Goal: Task Accomplishment & Management: Complete application form

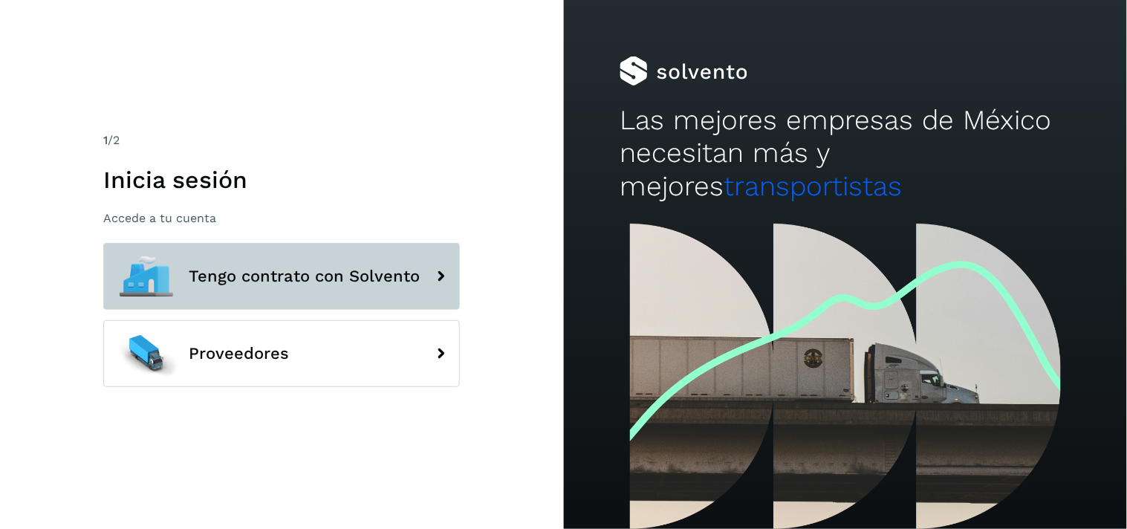
click at [298, 255] on button "Tengo contrato con Solvento" at bounding box center [281, 276] width 357 height 67
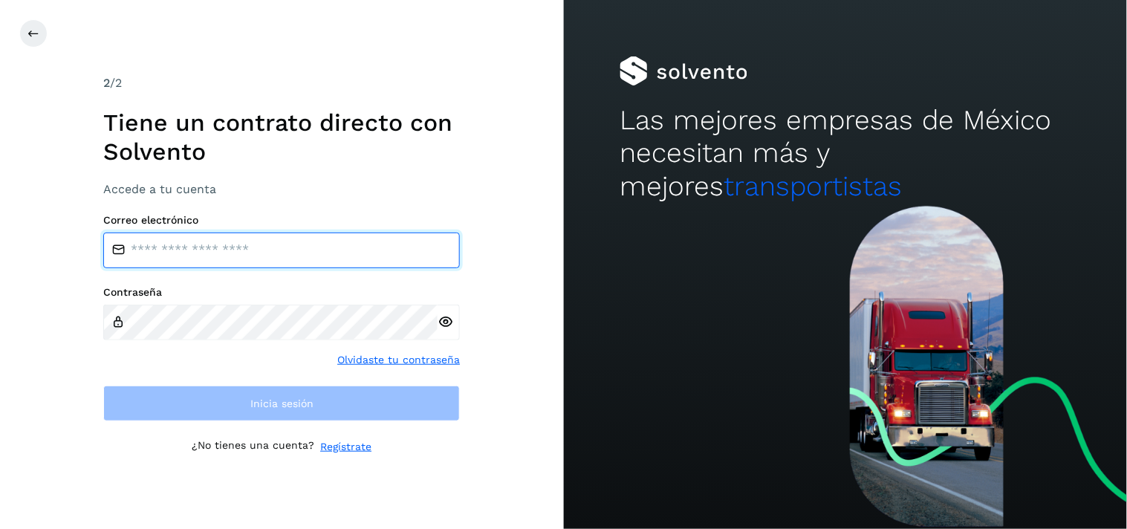
type input "**********"
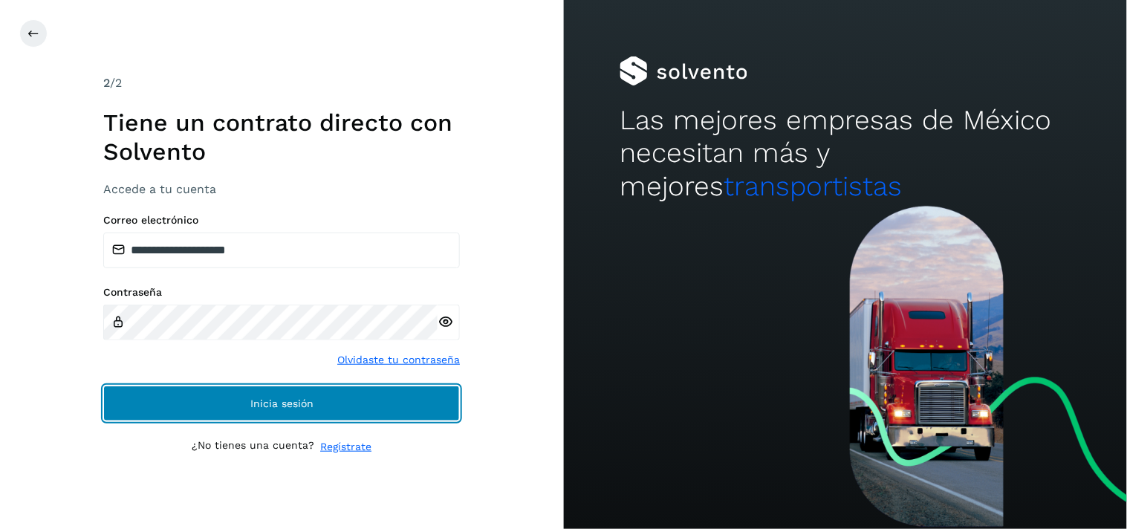
click at [253, 417] on button "Inicia sesión" at bounding box center [281, 404] width 357 height 36
click at [291, 400] on span "Inicia sesión" at bounding box center [281, 403] width 63 height 10
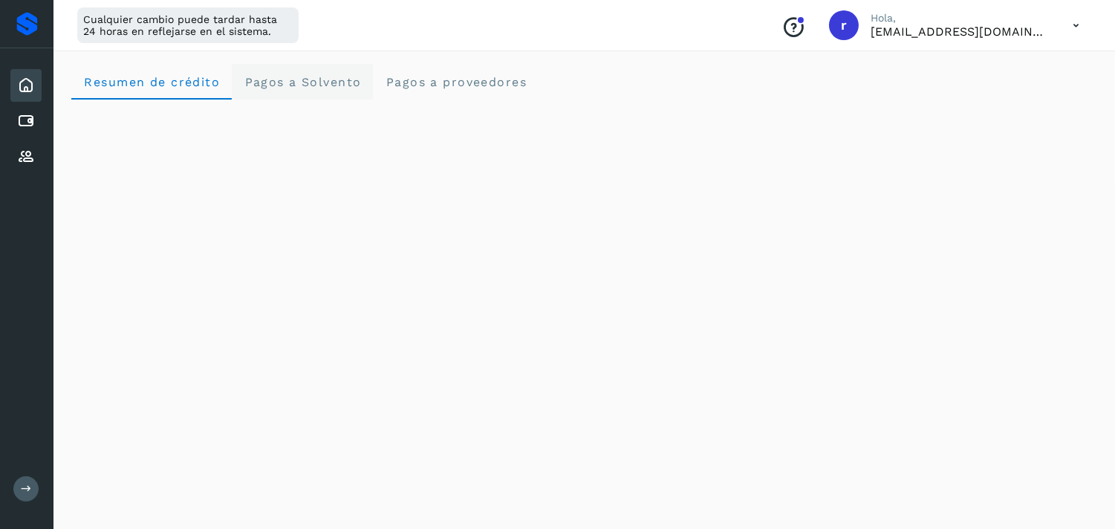
click at [336, 86] on span "Pagos a Solvento" at bounding box center [302, 82] width 117 height 14
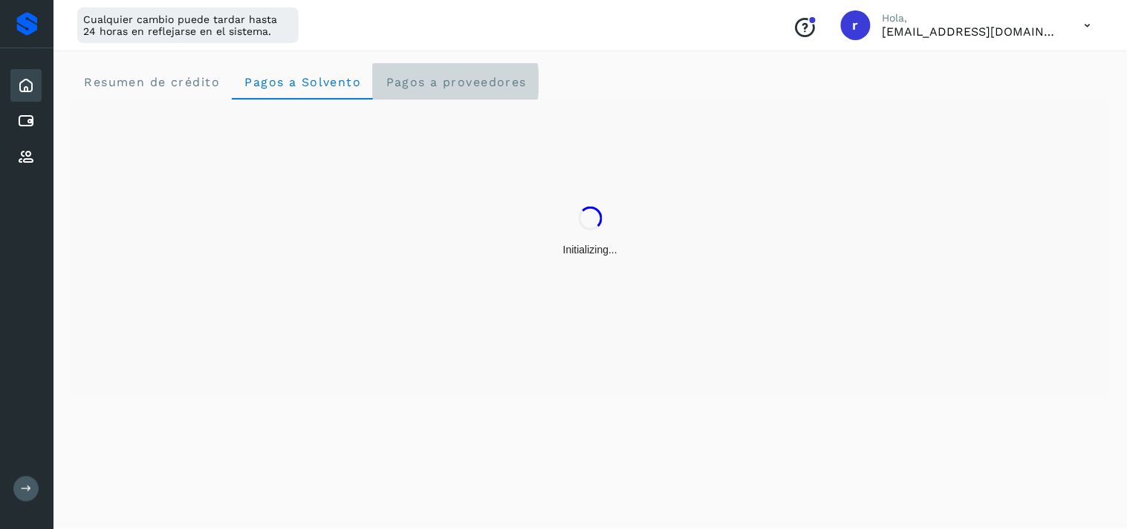
click at [434, 79] on span "Pagos a proveedores" at bounding box center [456, 82] width 142 height 14
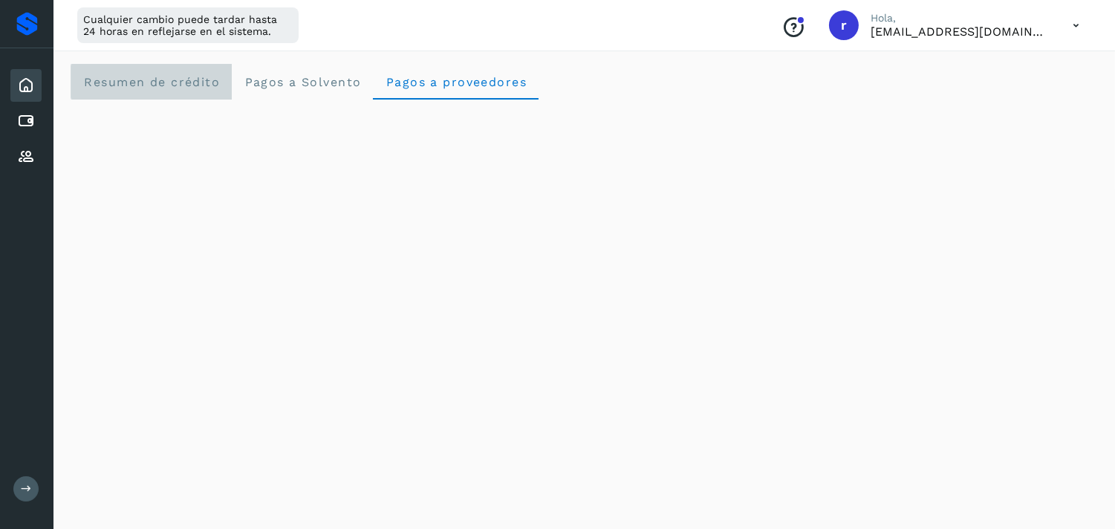
click at [168, 89] on crédito "Resumen de crédito" at bounding box center [151, 82] width 160 height 36
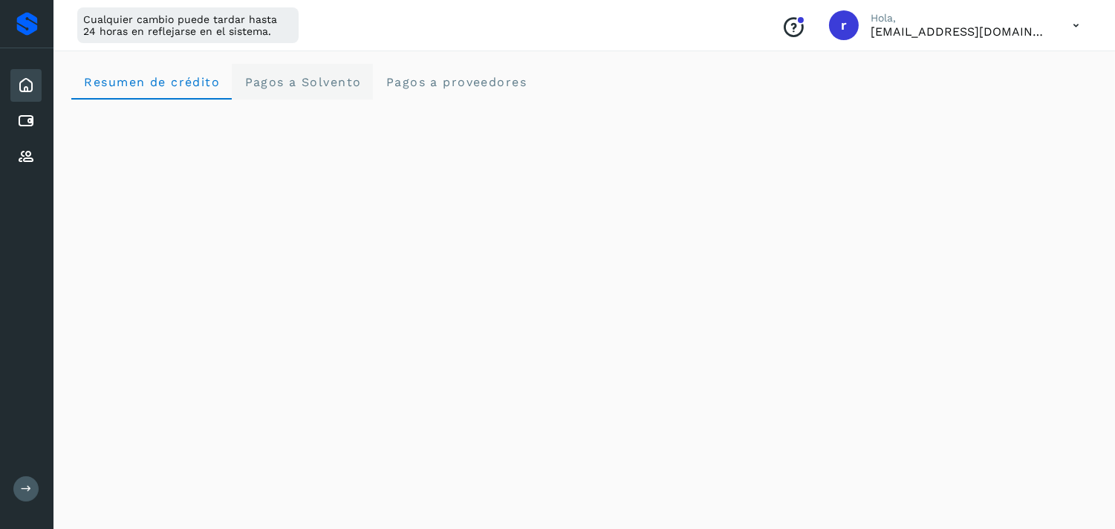
click at [280, 83] on span "Pagos a Solvento" at bounding box center [302, 82] width 117 height 14
click at [191, 70] on crédito "Resumen de crédito" at bounding box center [151, 82] width 160 height 36
click at [444, 73] on proveedores "Pagos a proveedores" at bounding box center [456, 82] width 166 height 36
click at [22, 123] on icon at bounding box center [26, 121] width 18 height 18
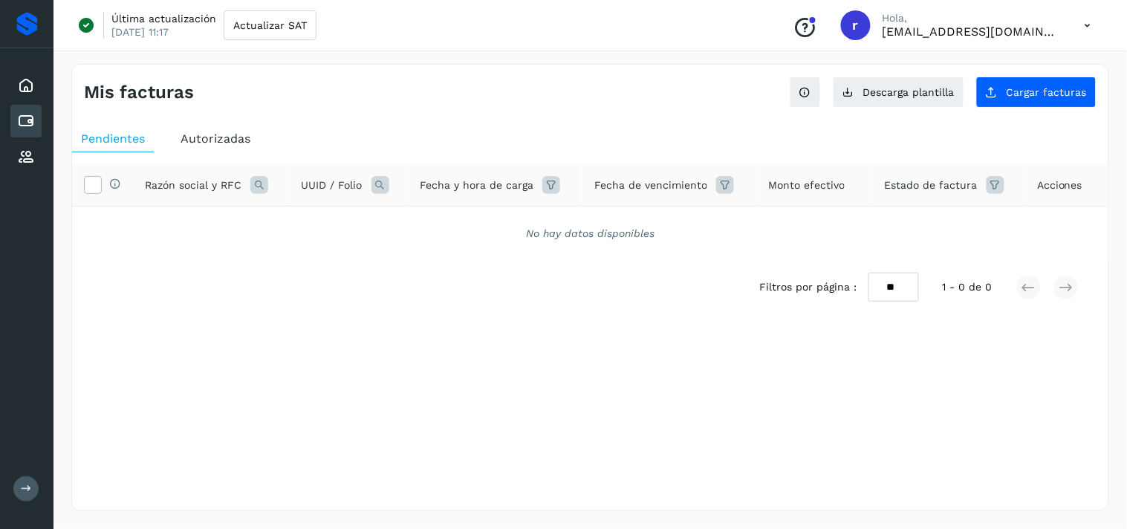
click at [198, 120] on div "Pendientes Autorizadas Selecciona todas las facturas disponibles para autorizac…" at bounding box center [590, 244] width 1036 height 249
click at [204, 131] on span "Autorizadas" at bounding box center [216, 138] width 70 height 14
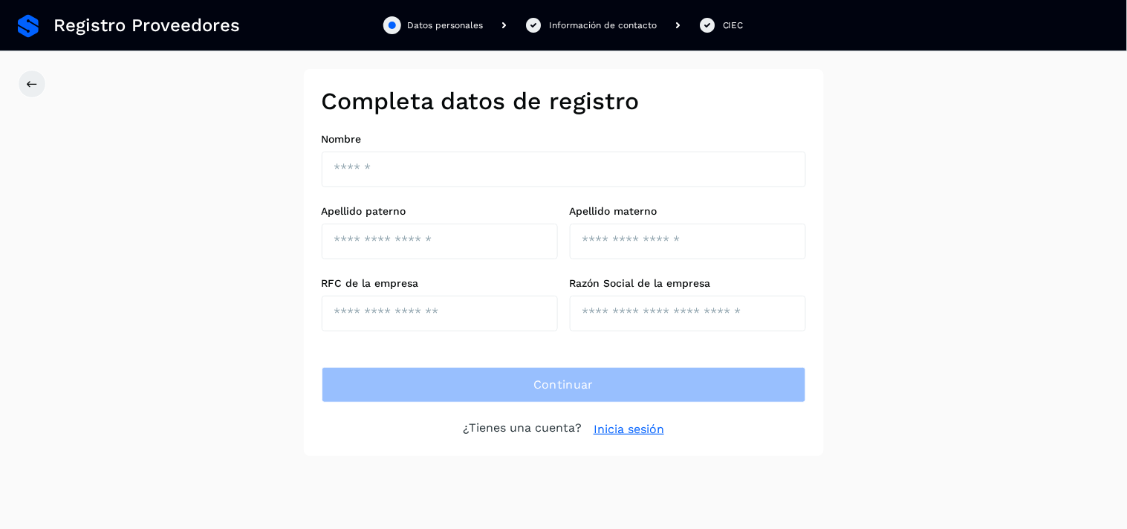
click at [1012, 270] on div "Completa datos de registro Nombre Apellido paterno Apellido materno RFC de la e…" at bounding box center [563, 262] width 1127 height 387
